Goal: Browse casually

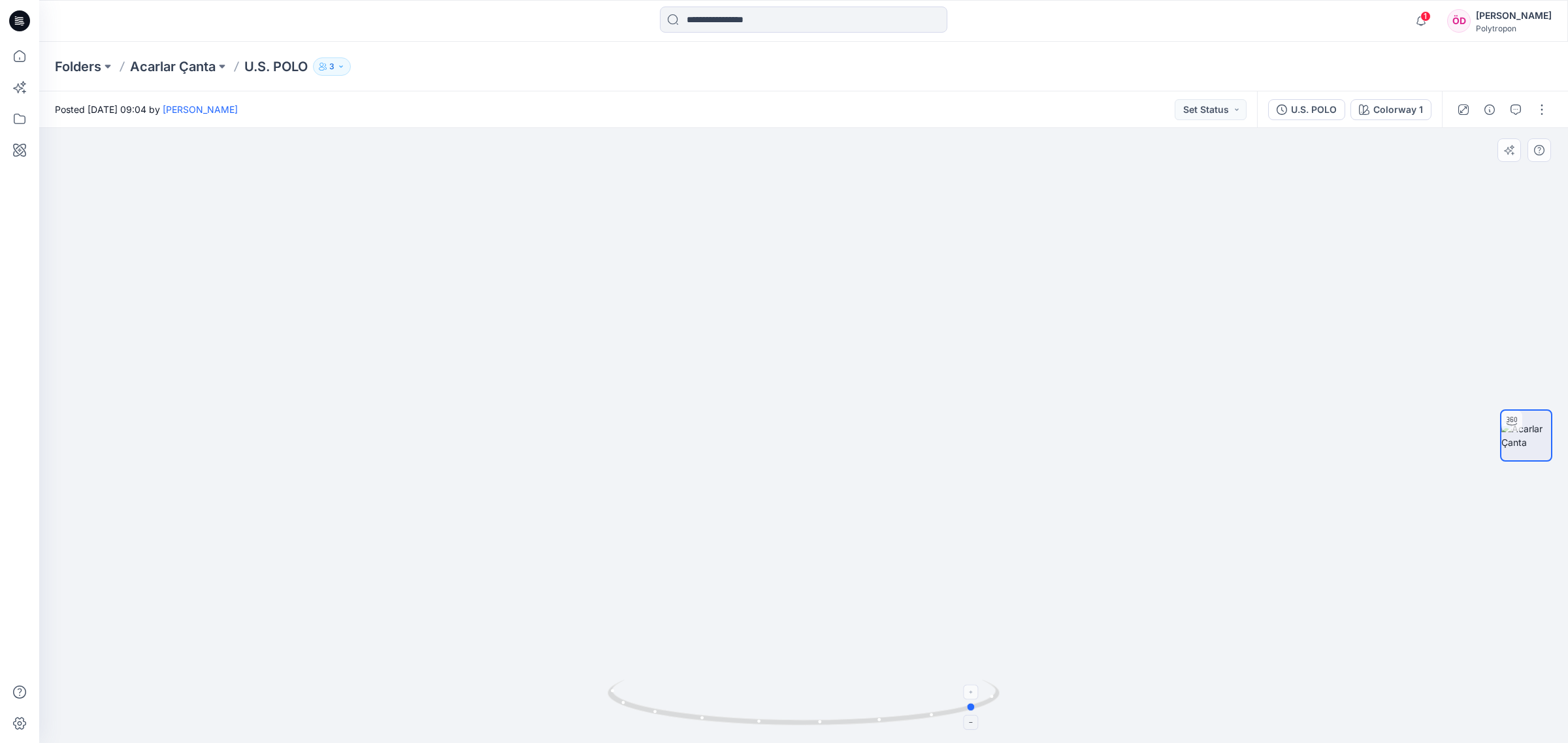
drag, startPoint x: 955, startPoint y: 710, endPoint x: 650, endPoint y: 712, distance: 305.0
click at [650, 712] on icon at bounding box center [806, 704] width 396 height 49
click at [18, 62] on icon at bounding box center [20, 56] width 29 height 29
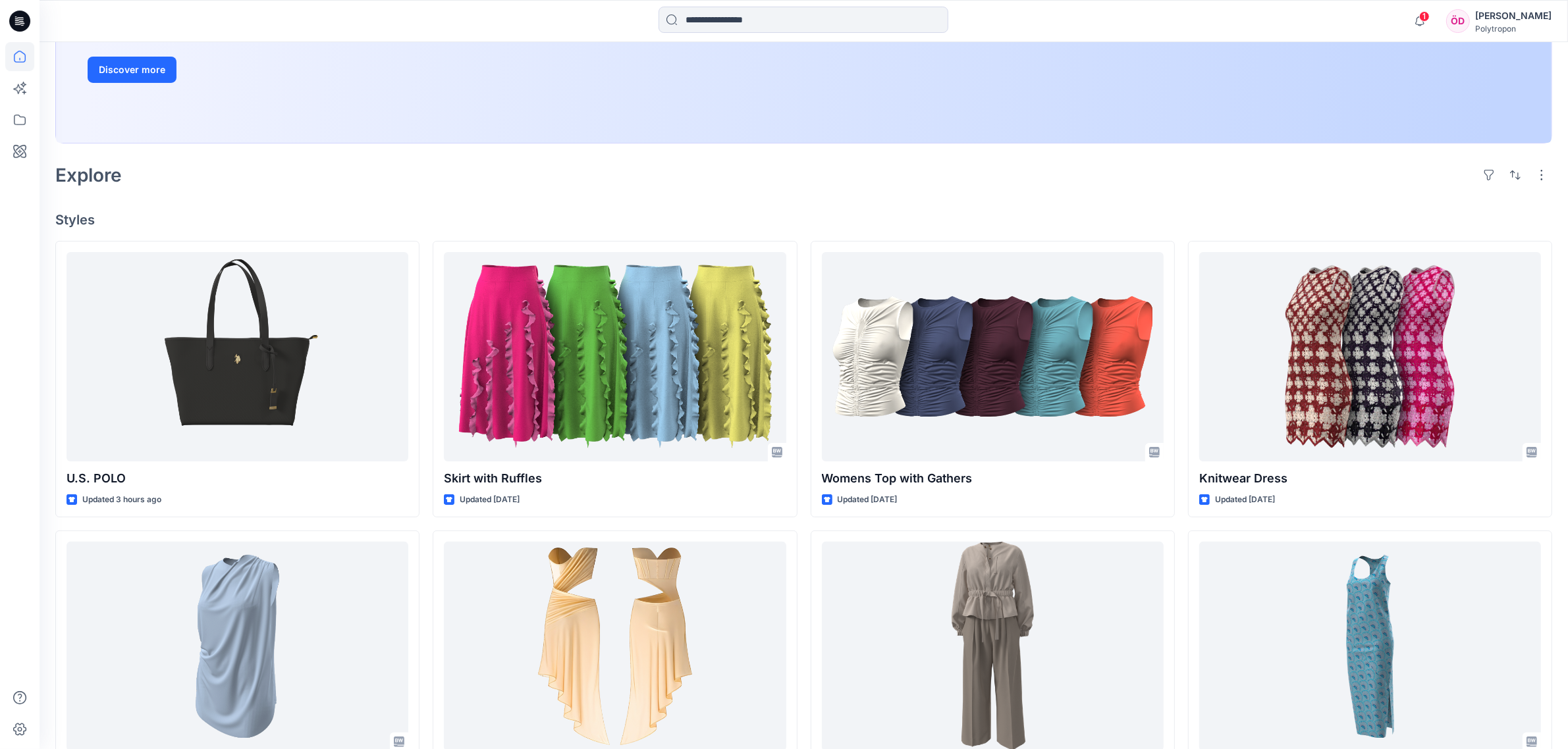
scroll to position [350, 0]
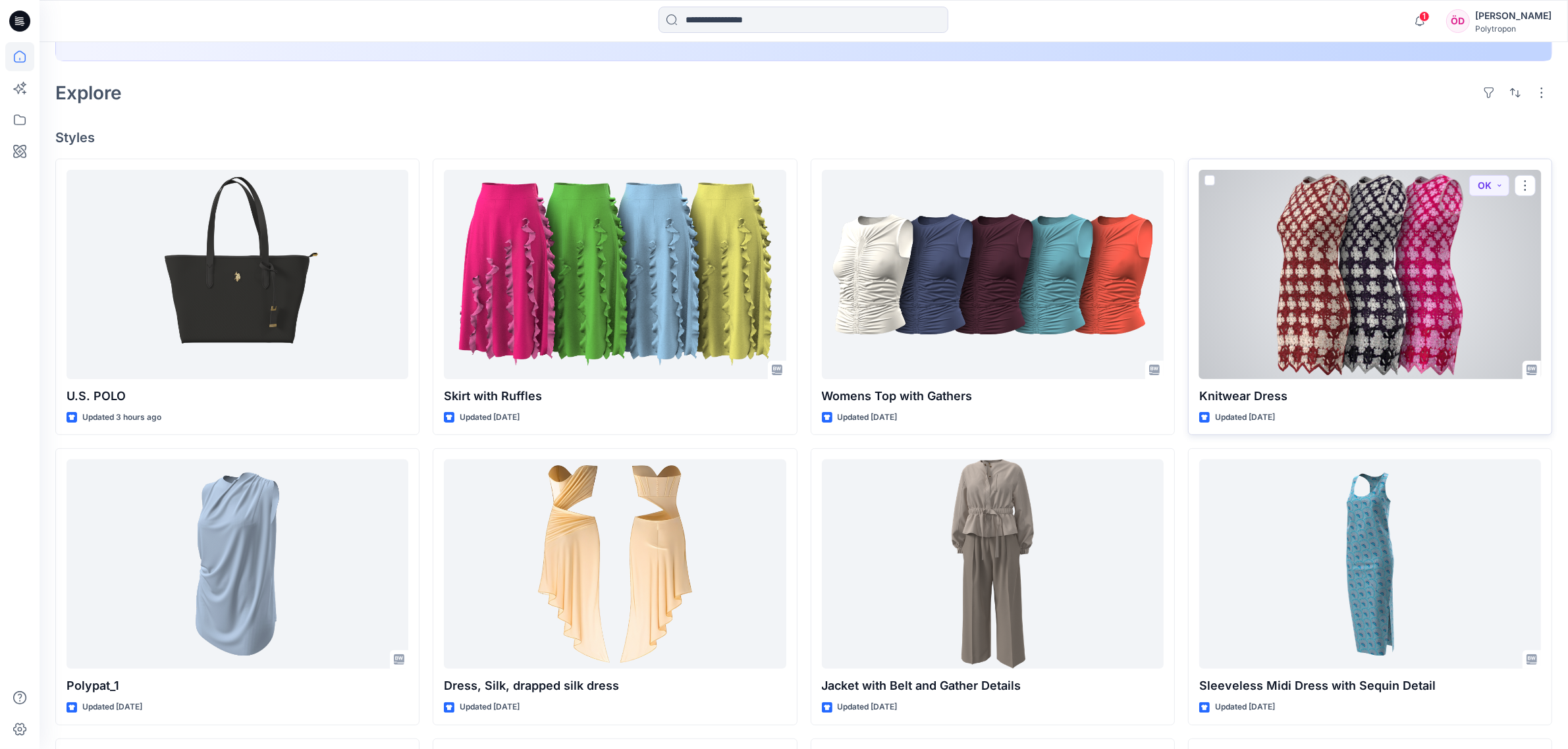
click at [1417, 247] on div at bounding box center [1370, 274] width 342 height 210
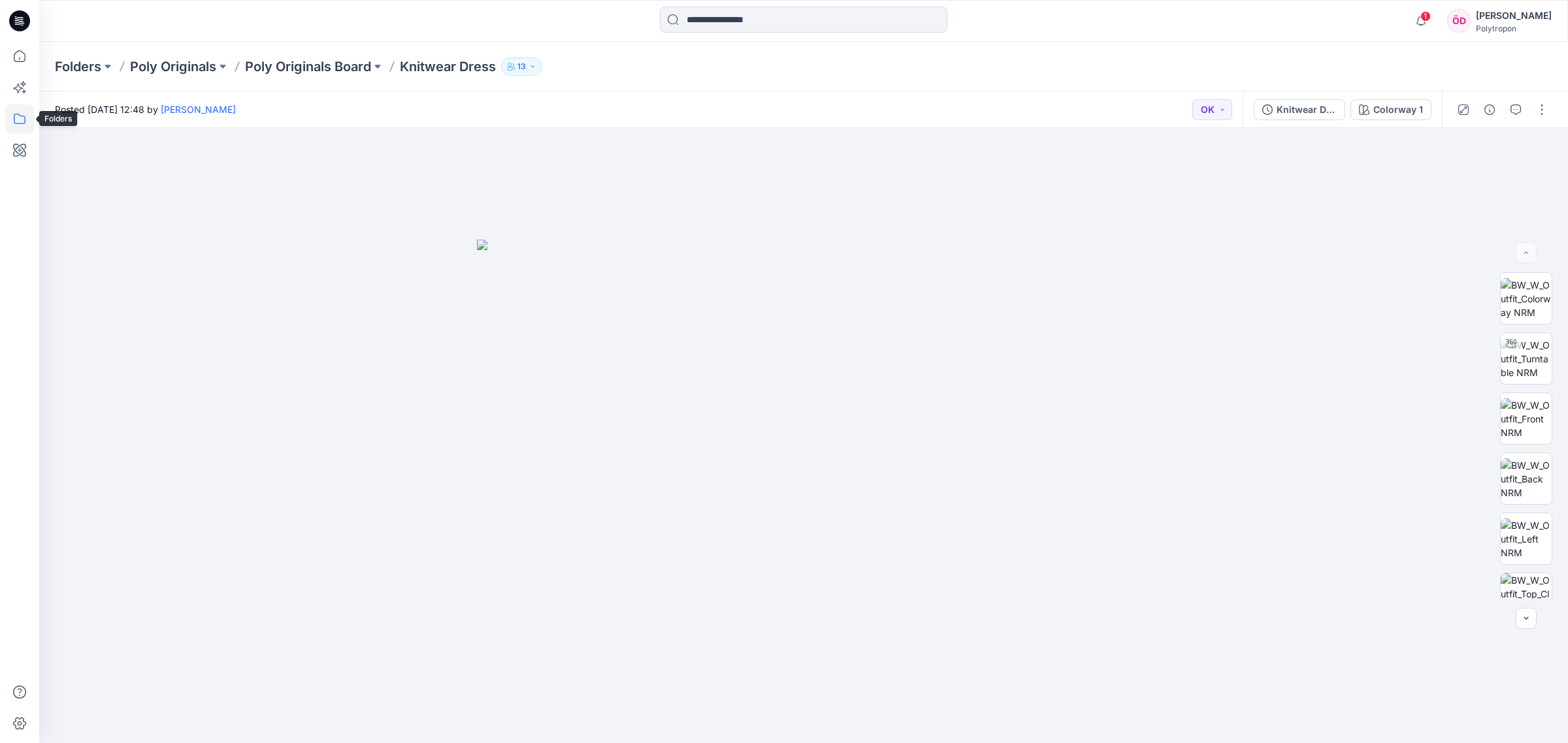
click at [24, 116] on icon at bounding box center [20, 119] width 29 height 29
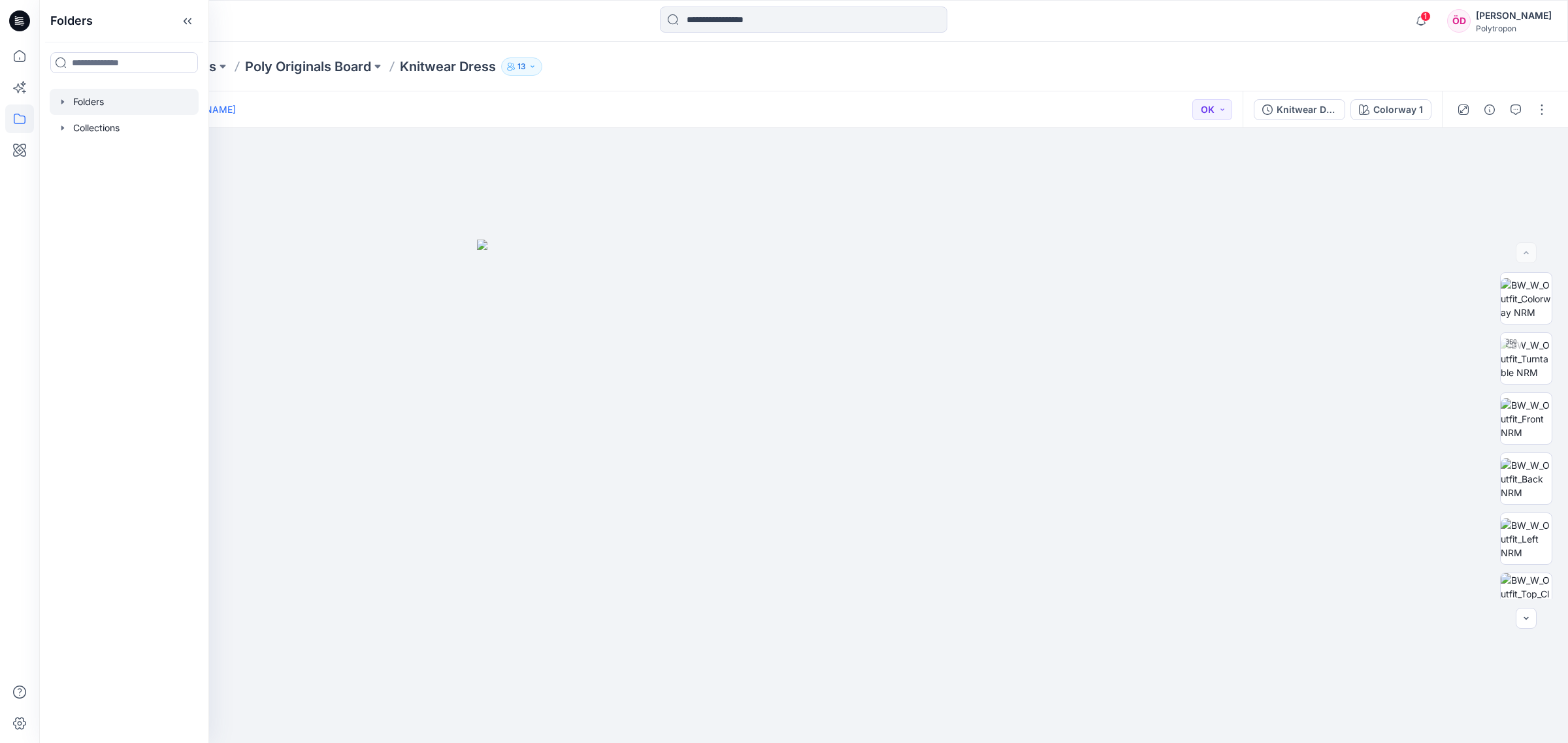
click at [133, 109] on div at bounding box center [124, 102] width 149 height 27
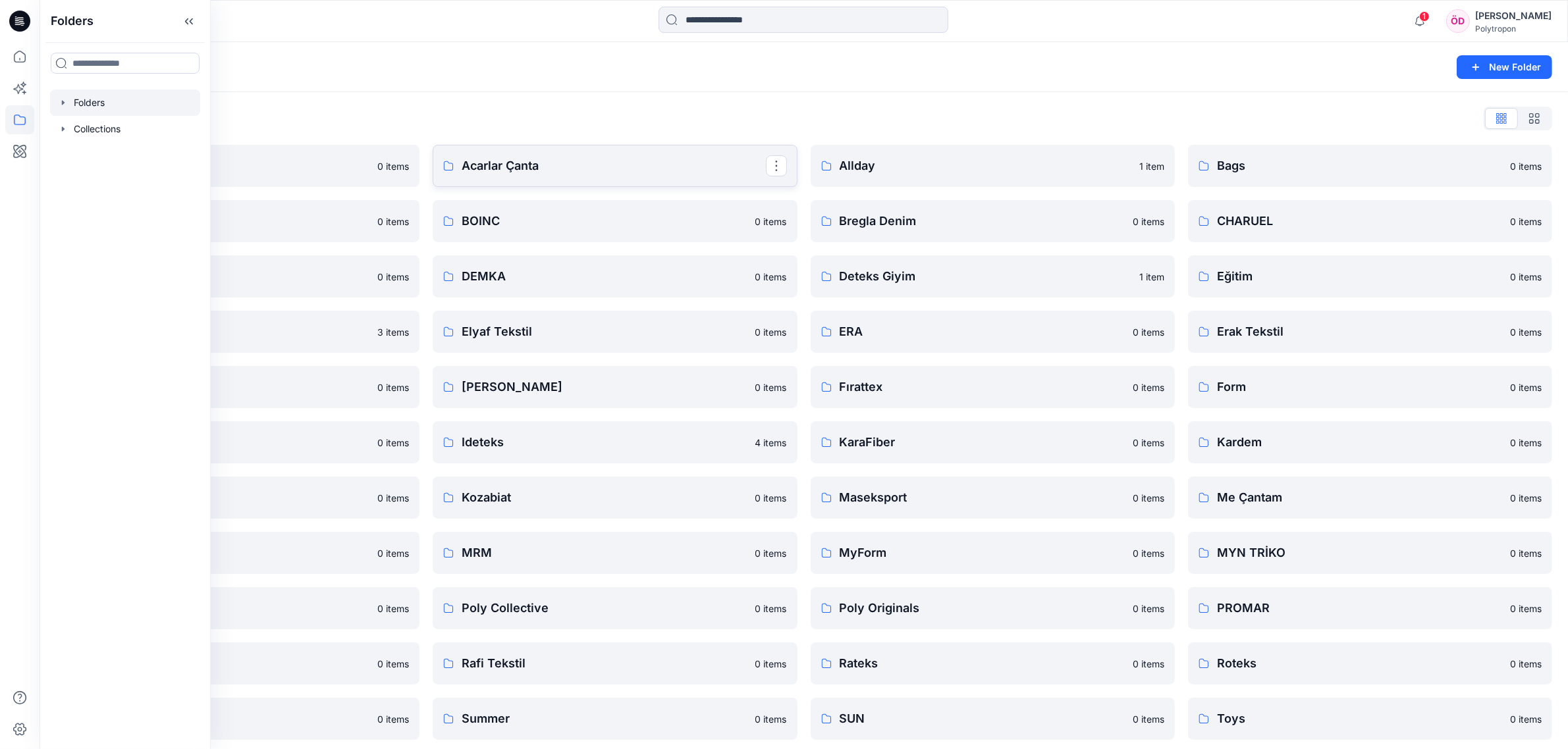
click at [558, 160] on p "Acarlar Çanta" at bounding box center [614, 166] width 304 height 18
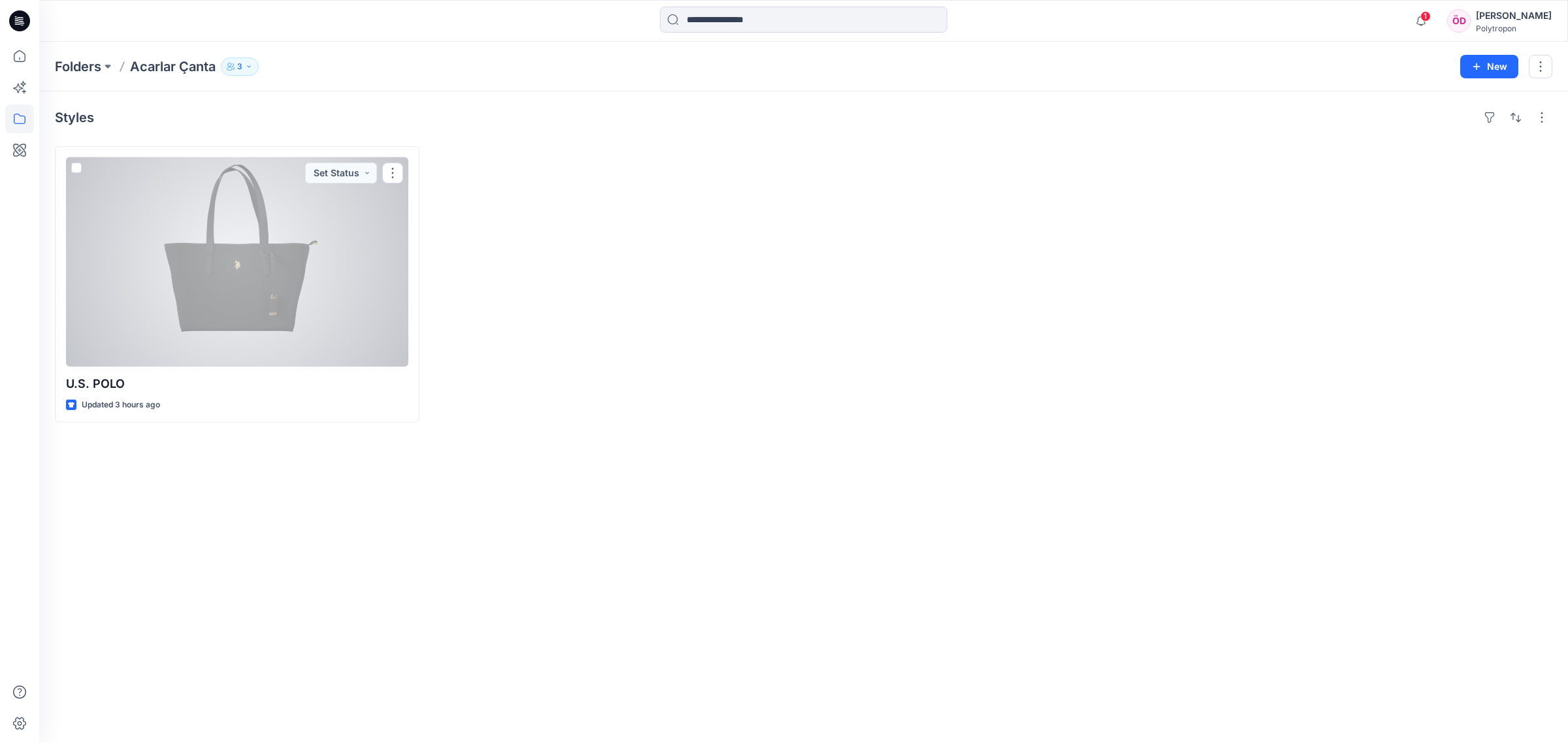
click at [305, 277] on div at bounding box center [237, 262] width 343 height 210
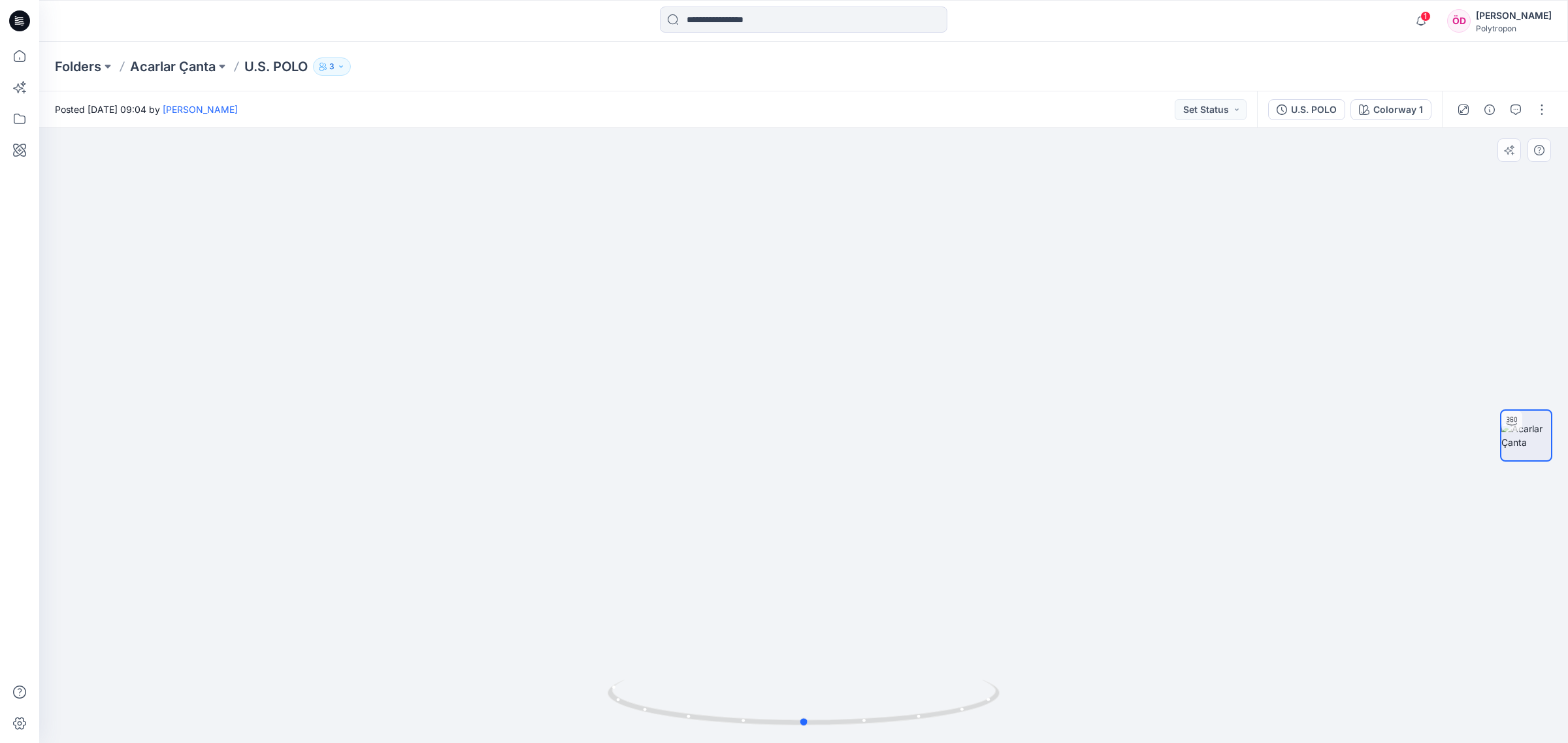
drag, startPoint x: 820, startPoint y: 671, endPoint x: 823, endPoint y: 407, distance: 264.0
click at [823, 407] on div at bounding box center [803, 436] width 1529 height 615
drag, startPoint x: 900, startPoint y: 552, endPoint x: 910, endPoint y: 140, distance: 412.1
drag, startPoint x: 1233, startPoint y: 282, endPoint x: 1101, endPoint y: 449, distance: 212.9
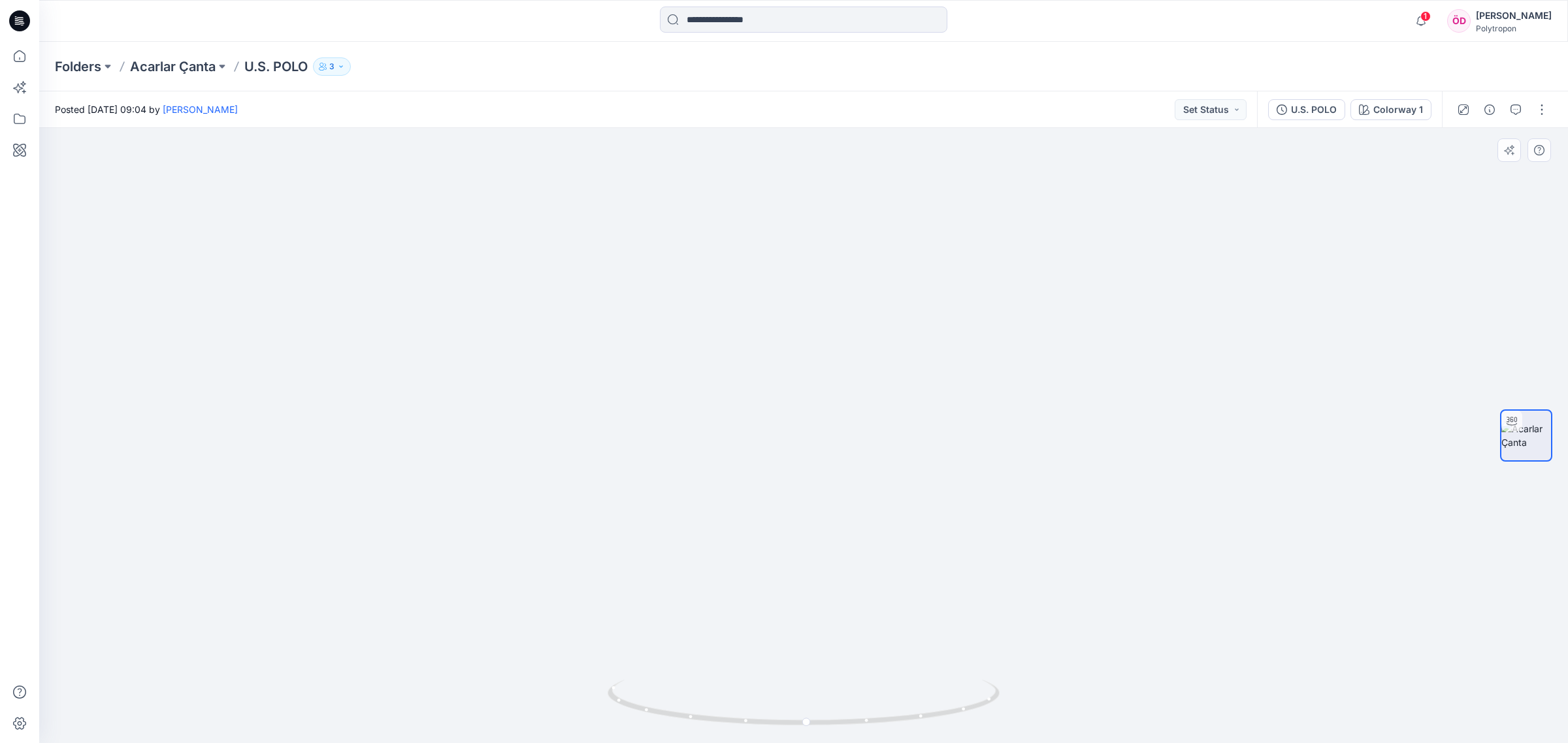
click at [1100, 459] on img at bounding box center [755, 66] width 1625 height 1356
drag, startPoint x: 1201, startPoint y: 256, endPoint x: 1233, endPoint y: 398, distance: 145.6
click at [1233, 398] on img at bounding box center [788, 137] width 1625 height 1214
drag, startPoint x: 963, startPoint y: 710, endPoint x: 867, endPoint y: 720, distance: 96.5
click at [867, 720] on icon at bounding box center [806, 704] width 396 height 49
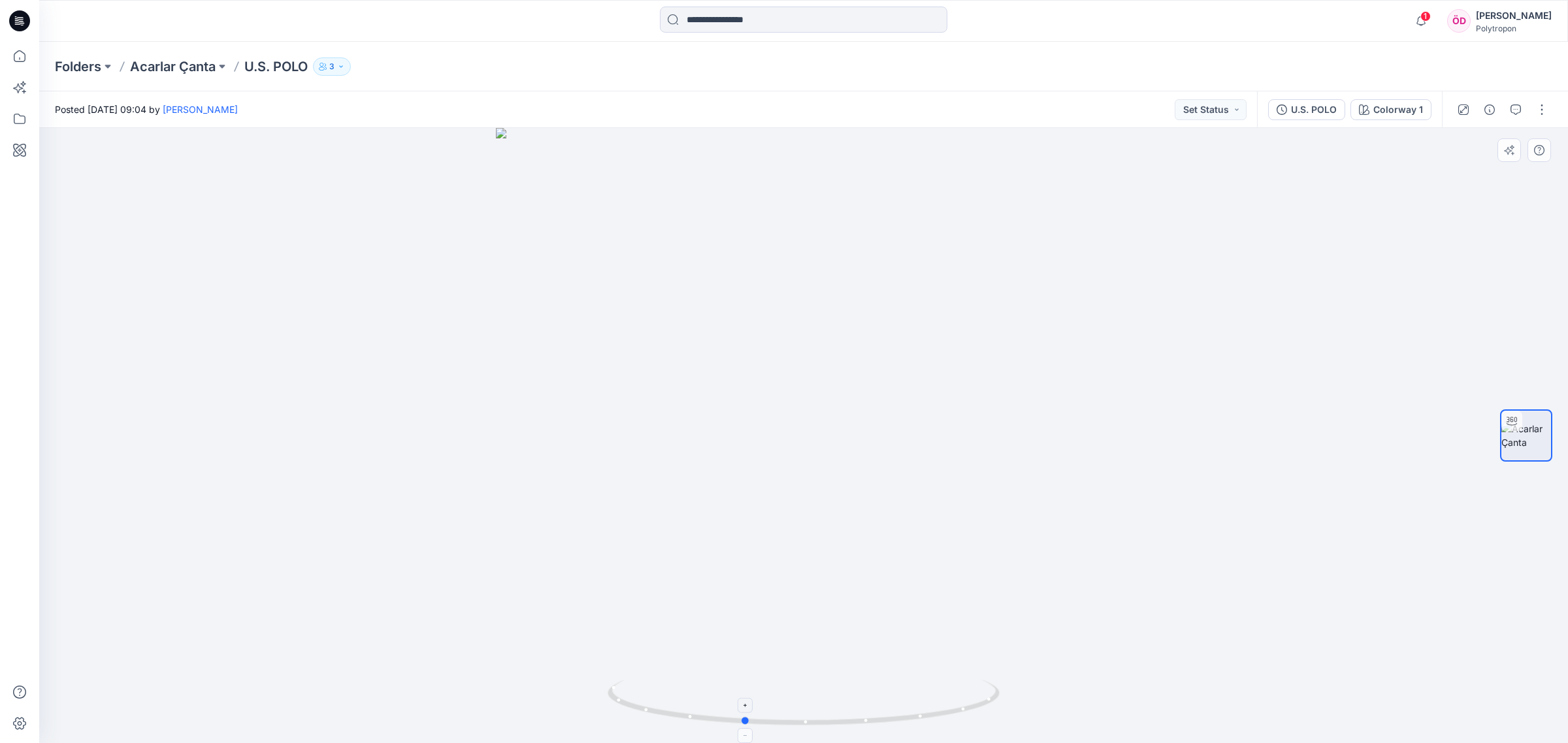
drag, startPoint x: 818, startPoint y: 722, endPoint x: 844, endPoint y: 715, distance: 26.9
click at [848, 719] on icon at bounding box center [806, 704] width 396 height 49
drag, startPoint x: 883, startPoint y: 627, endPoint x: 880, endPoint y: 129, distance: 498.0
click at [883, 118] on div "Posted [DATE] 09:04 by [PERSON_NAME] Set Status U.S. POLO Colorway 1 Colorway 1…" at bounding box center [803, 417] width 1529 height 651
drag, startPoint x: 702, startPoint y: 722, endPoint x: 776, endPoint y: 725, distance: 74.1
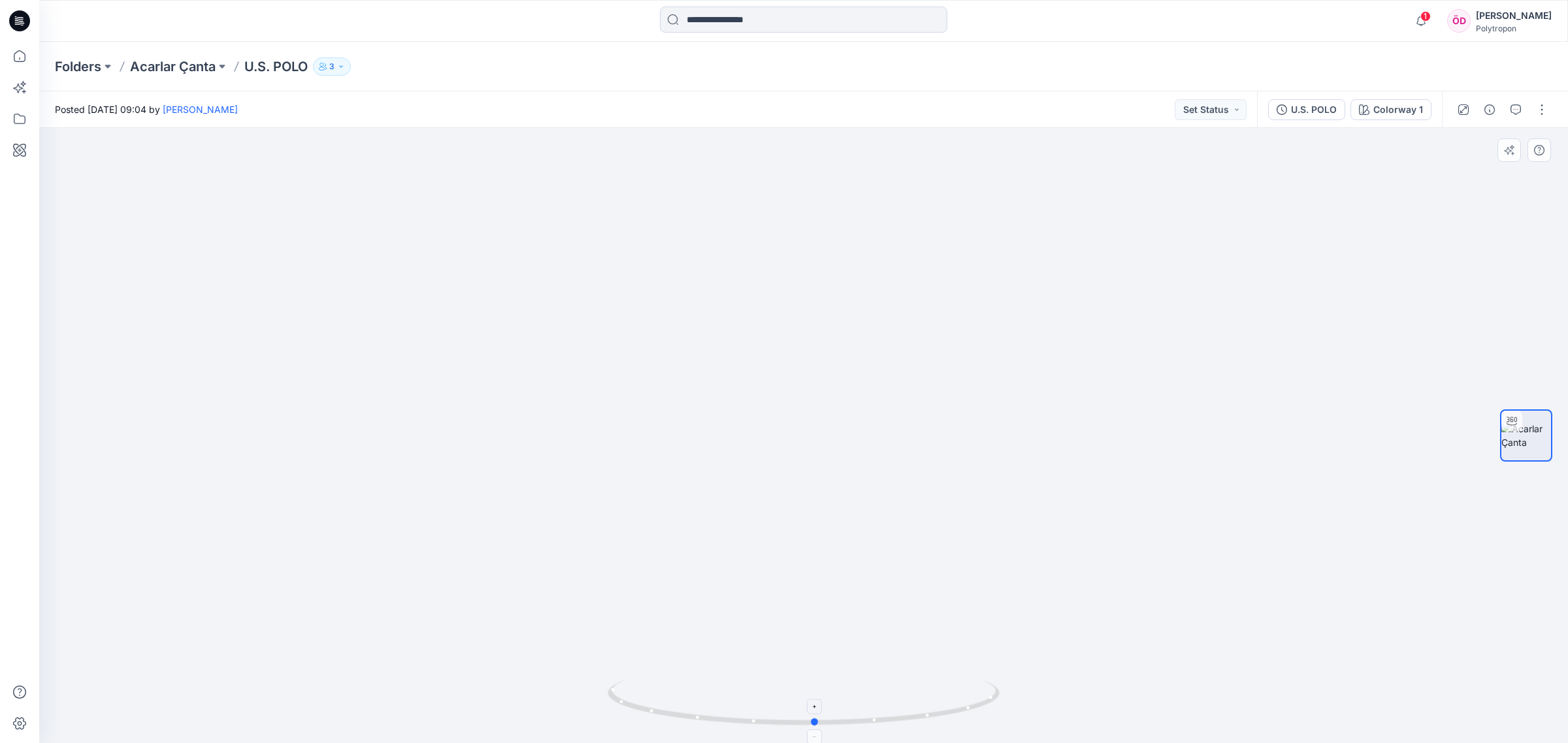
click at [776, 725] on icon at bounding box center [806, 704] width 396 height 49
drag, startPoint x: 643, startPoint y: 418, endPoint x: 693, endPoint y: 593, distance: 182.0
click at [693, 593] on img at bounding box center [803, 104] width 1457 height 1278
drag, startPoint x: 803, startPoint y: 435, endPoint x: 772, endPoint y: 557, distance: 125.9
click at [772, 557] on img at bounding box center [803, 206] width 1457 height 1074
